Goal: Task Accomplishment & Management: Manage account settings

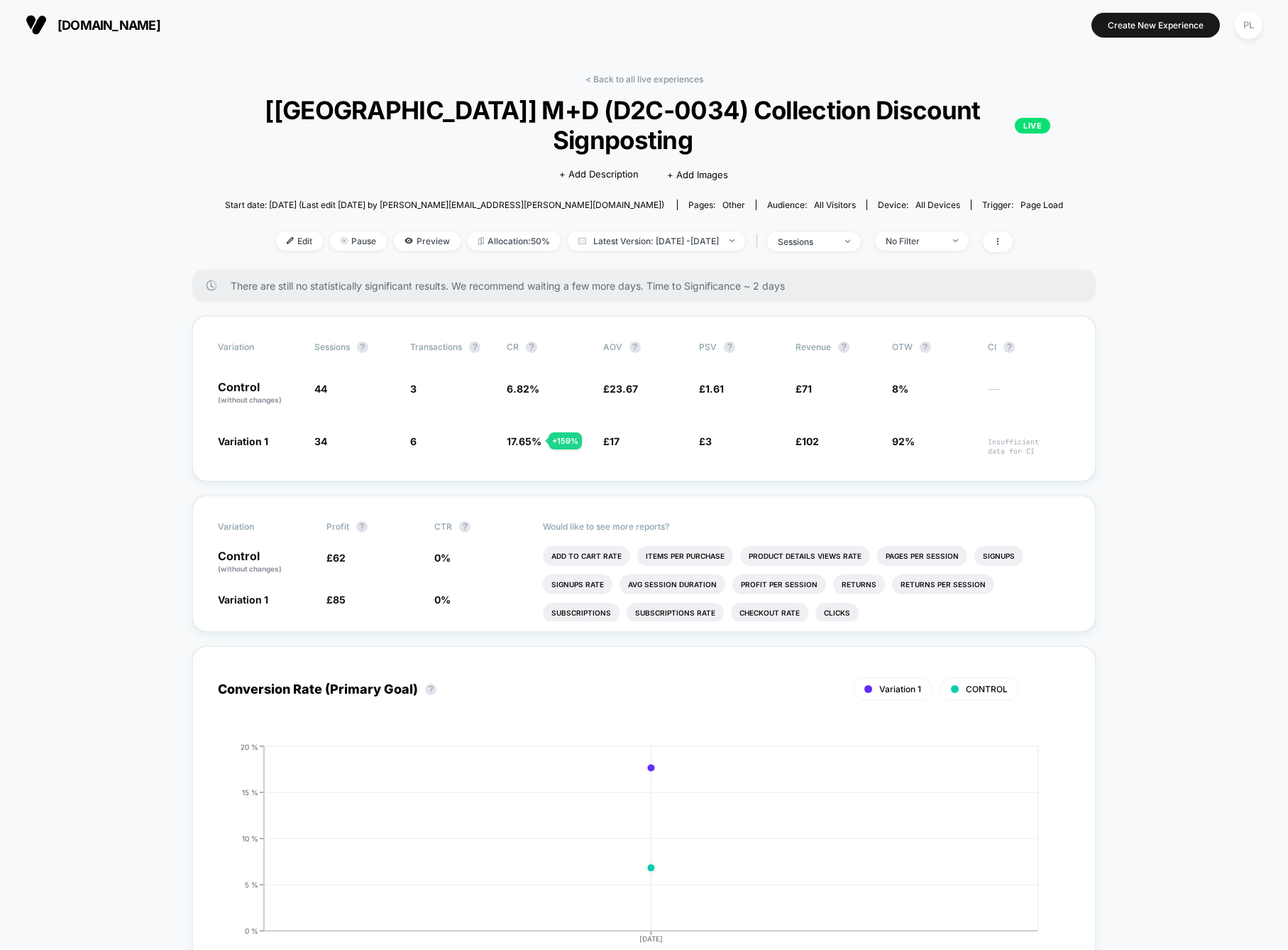
click at [106, 31] on span "[DOMAIN_NAME]" at bounding box center [109, 25] width 103 height 15
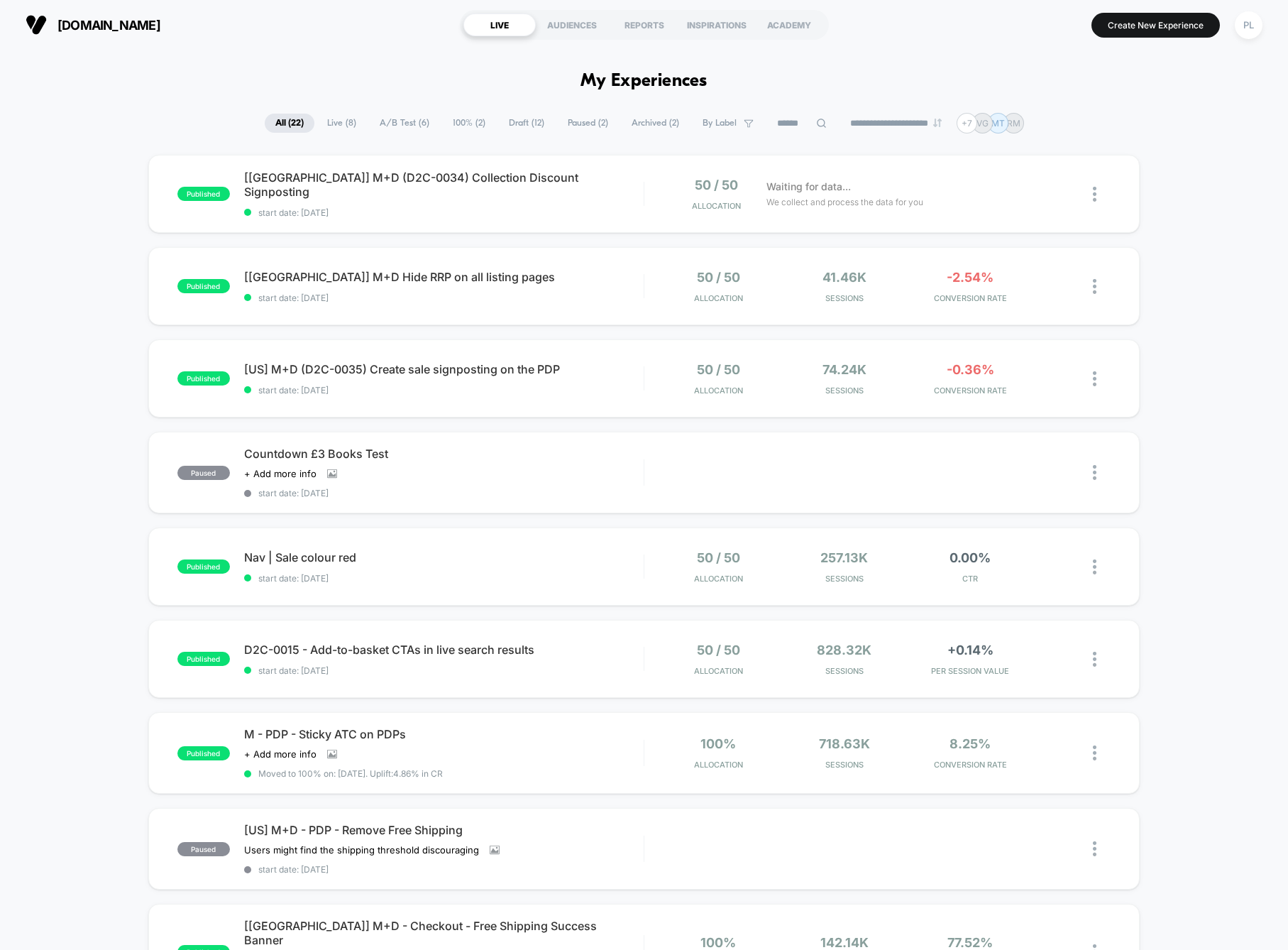
click at [1201, 571] on div "published [[GEOGRAPHIC_DATA]] M+D (D2C-0034) Collection Discount Signposting st…" at bounding box center [644, 756] width 1288 height 1202
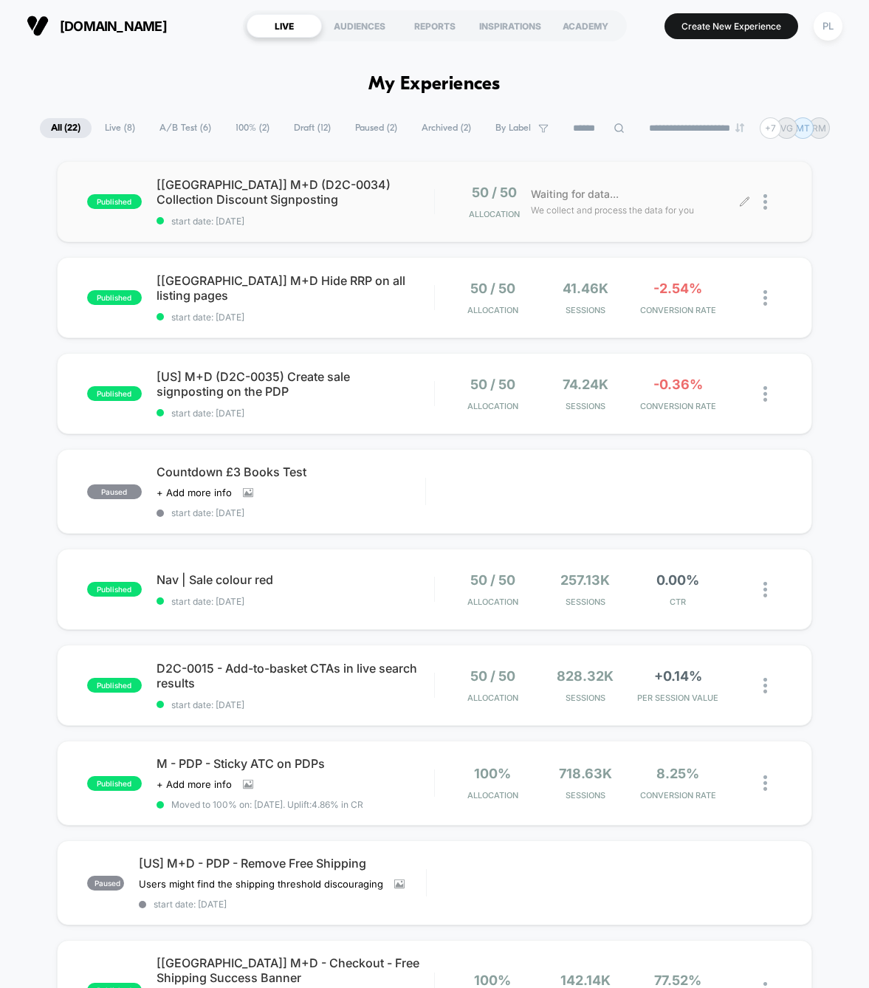
click at [760, 205] on div at bounding box center [763, 202] width 37 height 35
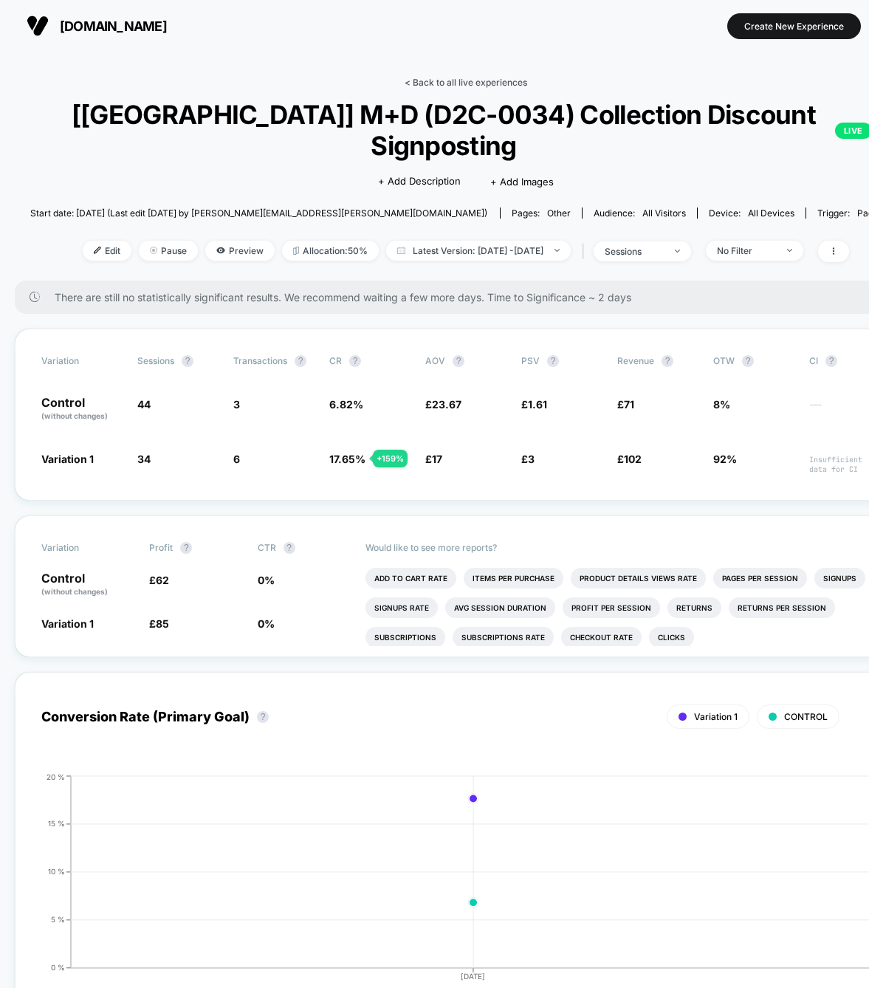
click at [461, 81] on link "< Back to all live experiences" at bounding box center [465, 82] width 123 height 11
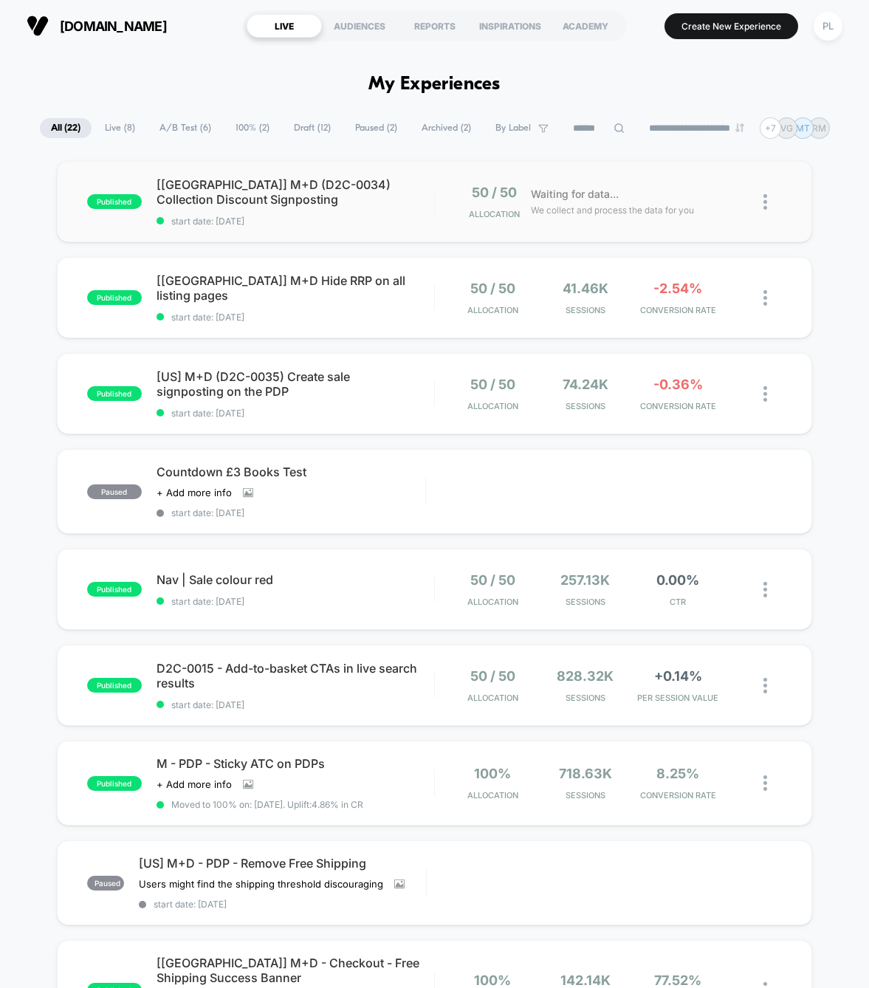
click at [766, 205] on img at bounding box center [765, 202] width 4 height 16
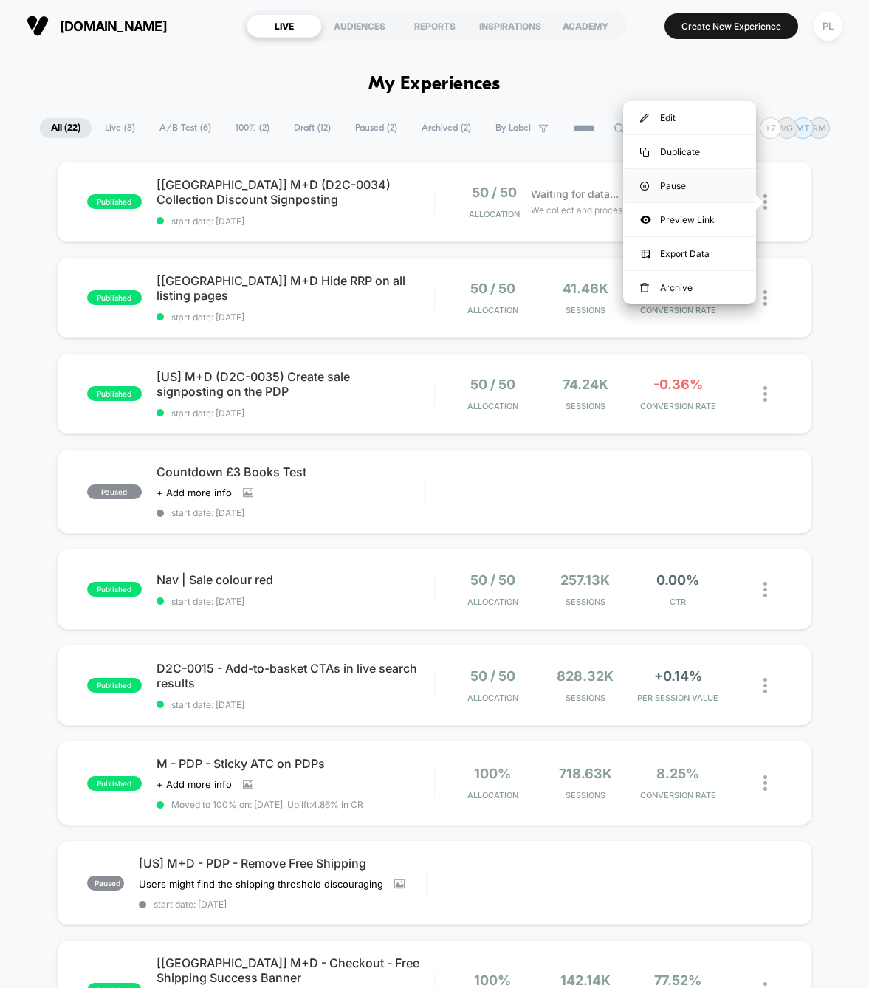
click at [672, 186] on div "Pause" at bounding box center [689, 185] width 133 height 33
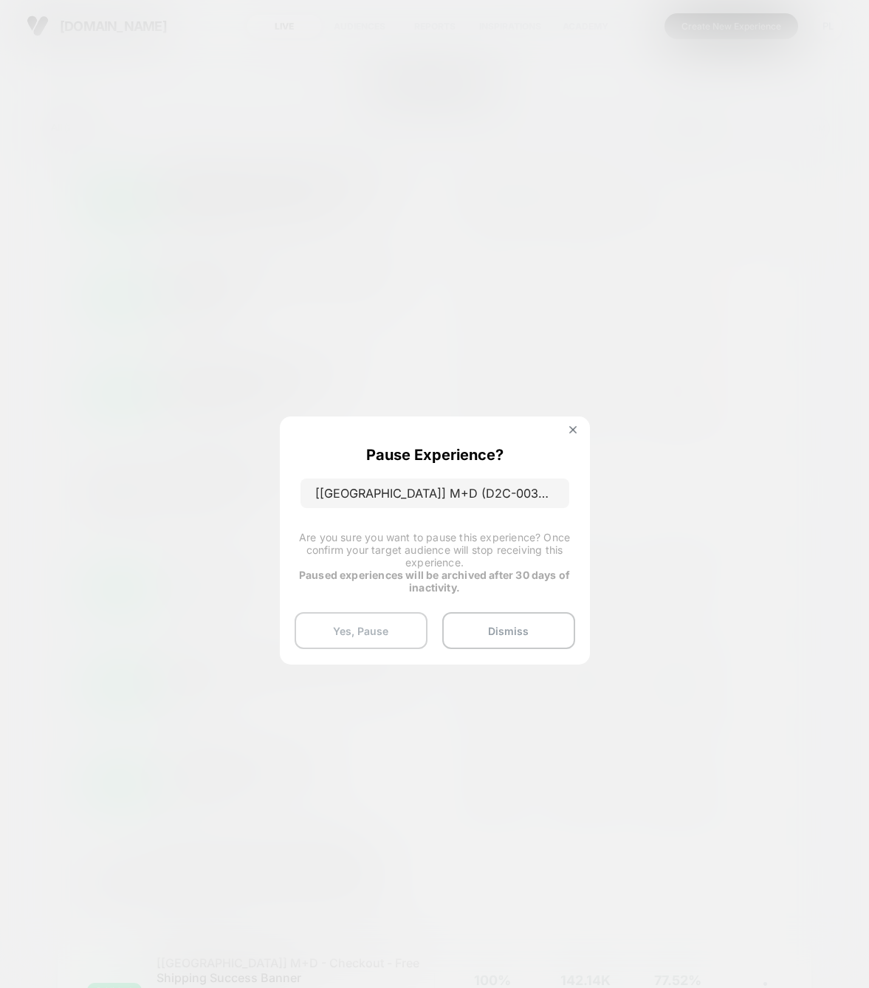
click at [352, 634] on button "Yes, Pause" at bounding box center [361, 630] width 133 height 37
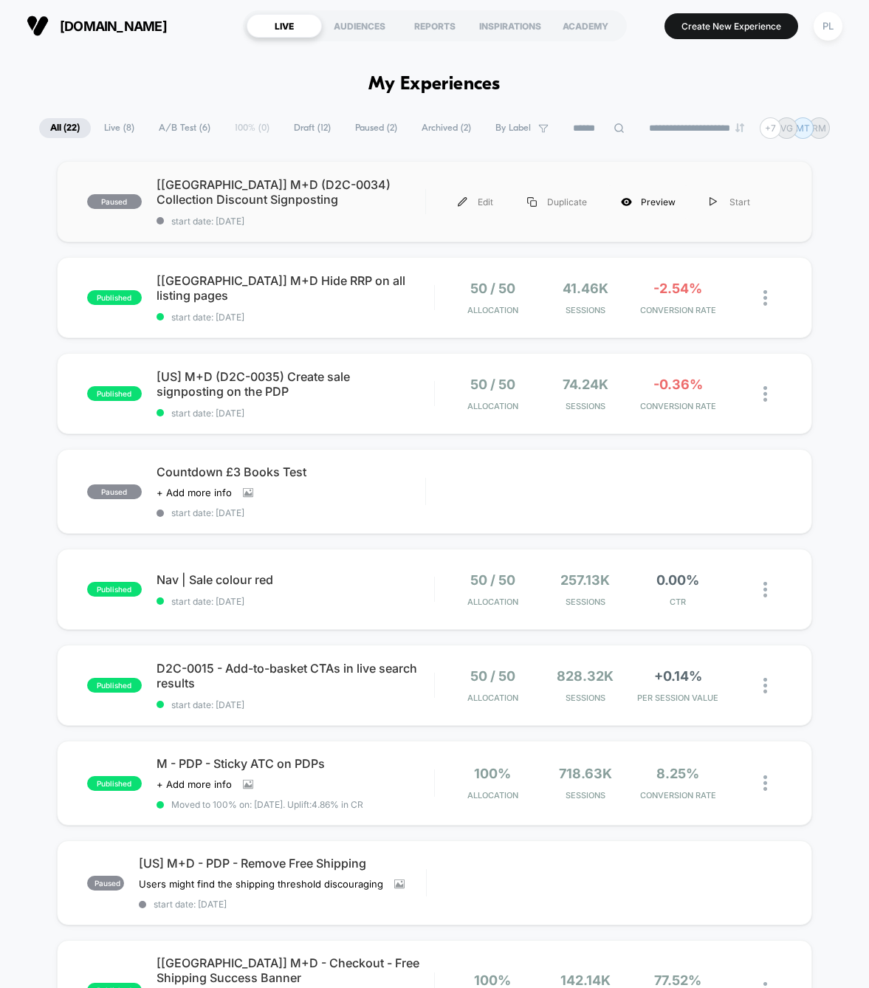
click at [655, 196] on div "Preview" at bounding box center [648, 201] width 89 height 33
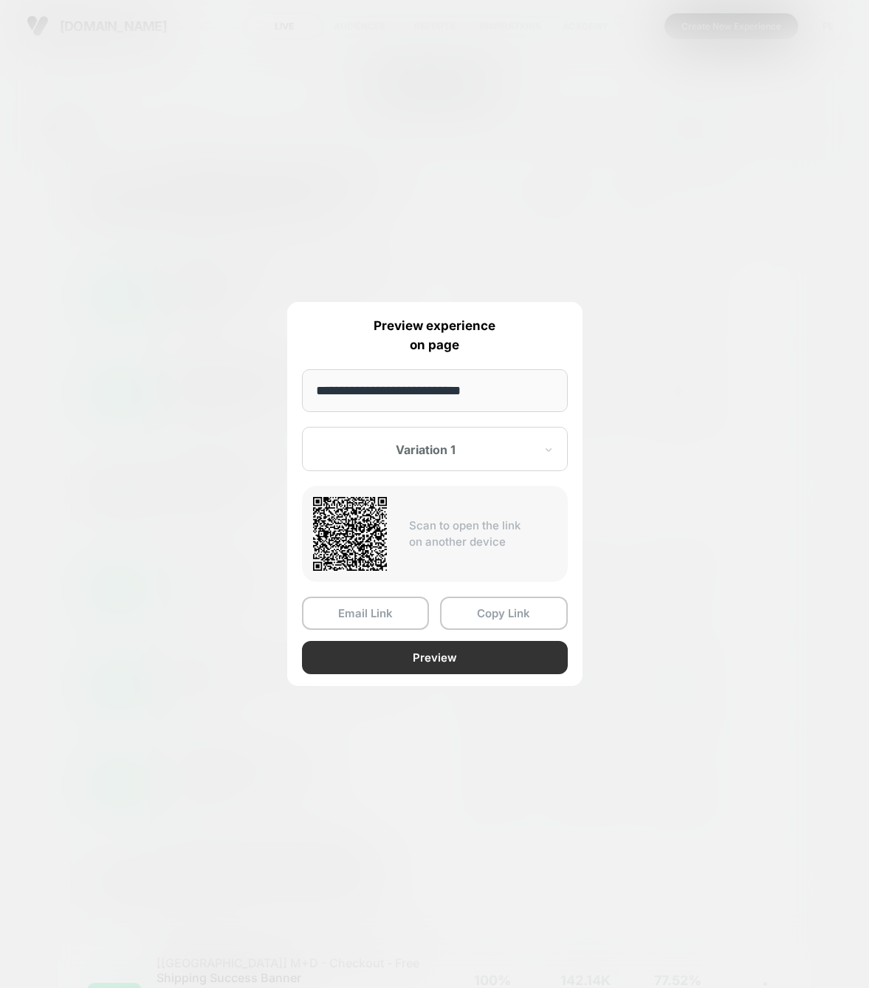
click at [462, 663] on button "Preview" at bounding box center [435, 657] width 266 height 33
